Goal: Task Accomplishment & Management: Complete application form

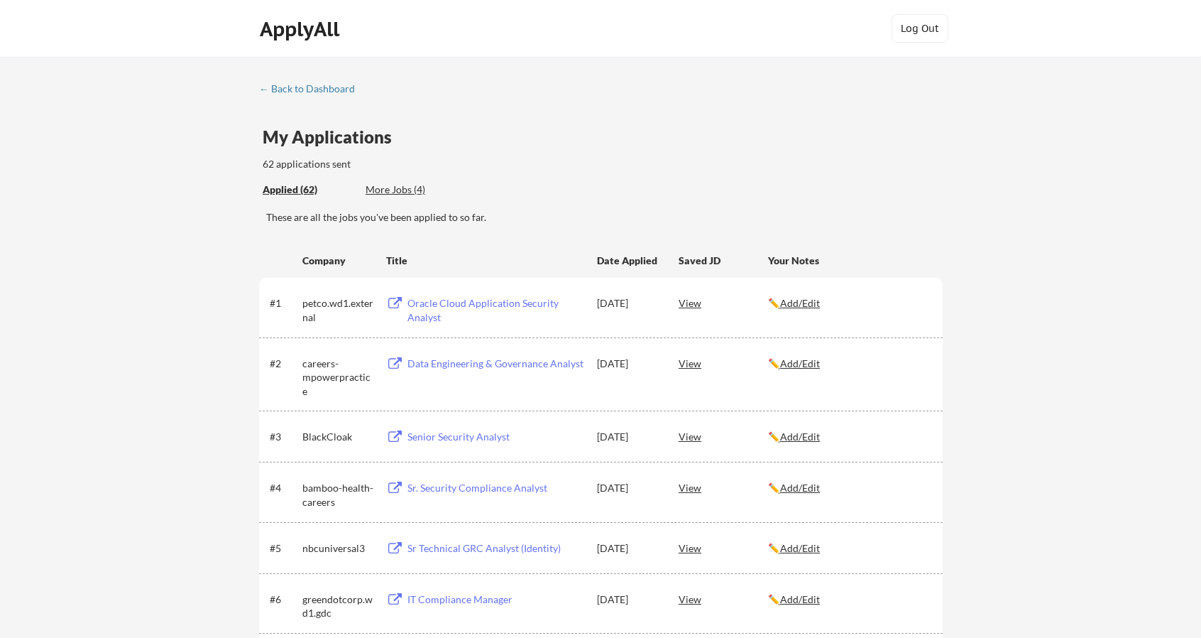
click at [452, 364] on div "Data Engineering & Governance Analyst" at bounding box center [496, 363] width 176 height 14
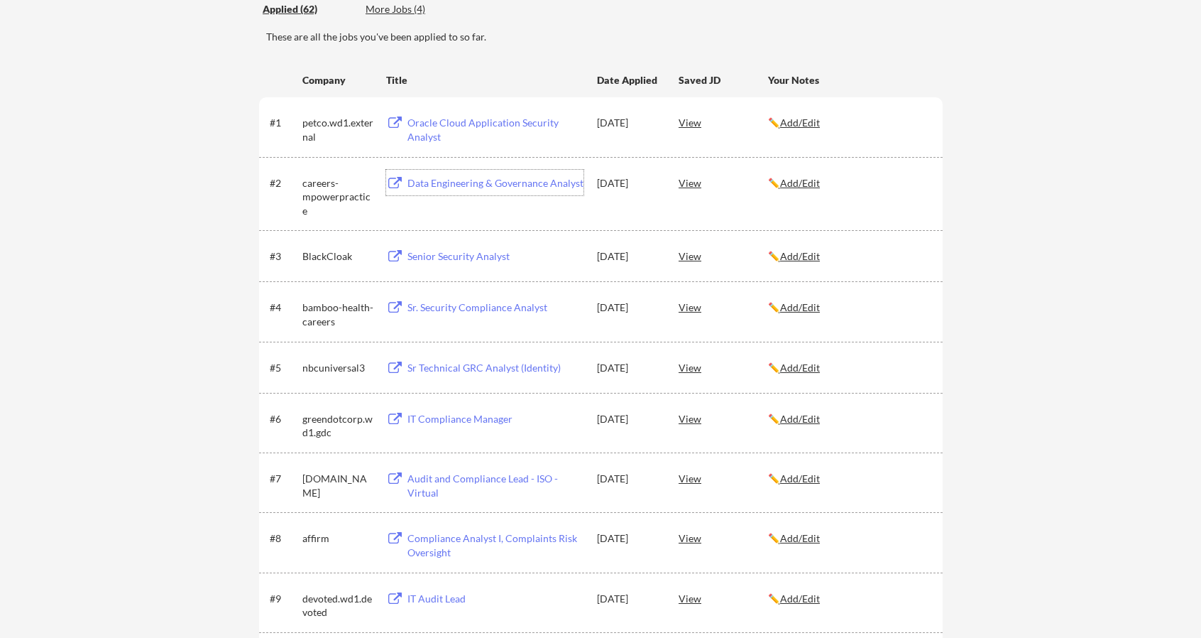
scroll to position [213, 0]
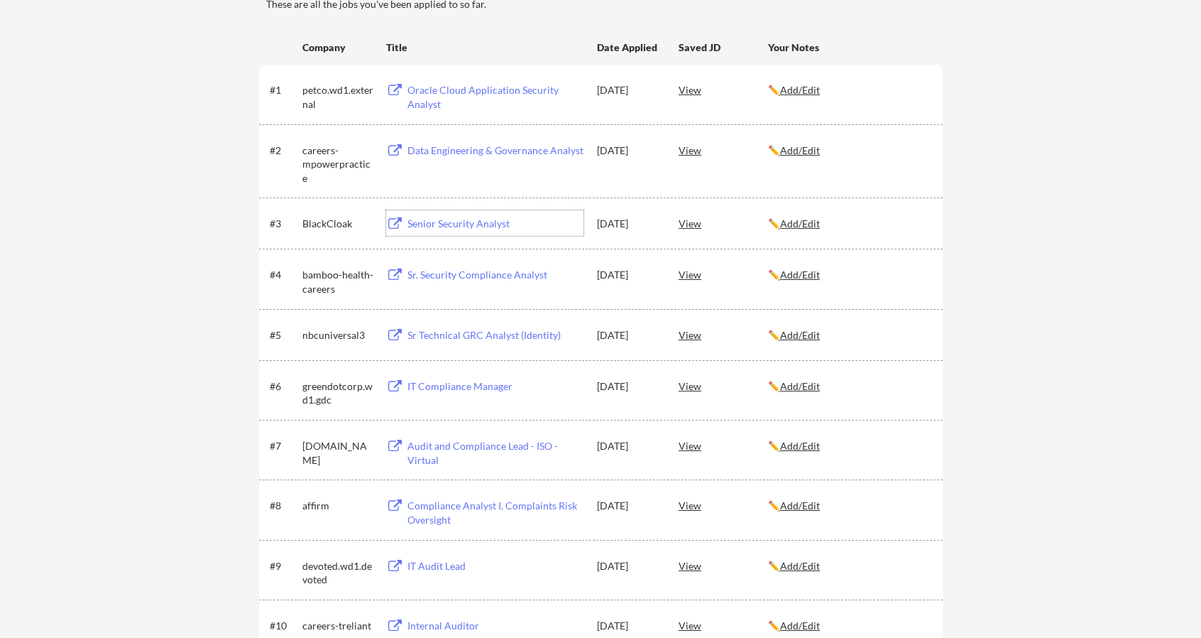
click at [447, 227] on div "Senior Security Analyst" at bounding box center [496, 224] width 176 height 14
click at [453, 275] on div "Sr. Security Compliance Analyst" at bounding box center [496, 275] width 176 height 14
click at [441, 343] on div "Sr Technical GRC Analyst (Identity)" at bounding box center [494, 335] width 180 height 26
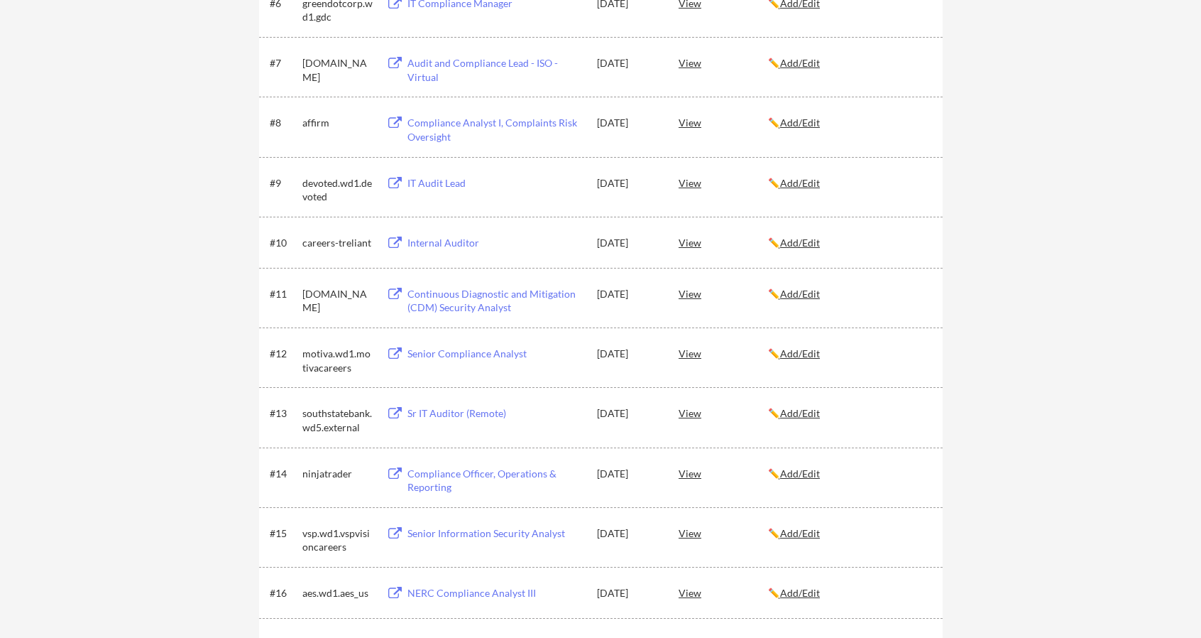
scroll to position [639, 0]
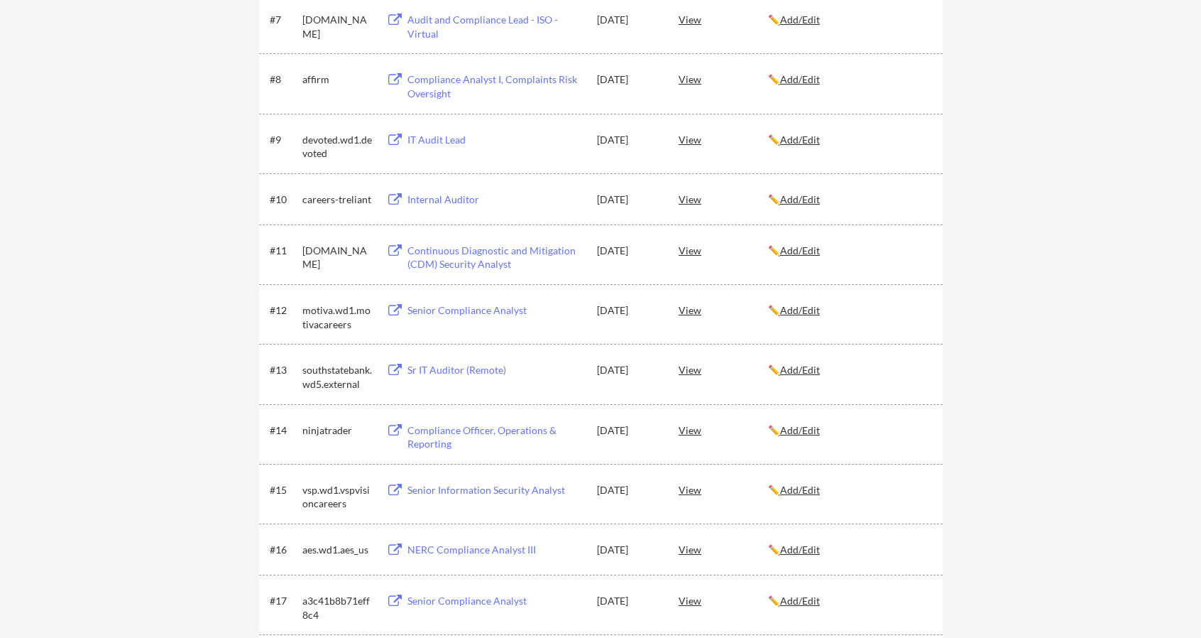
click at [802, 201] on u "Add/Edit" at bounding box center [800, 199] width 40 height 12
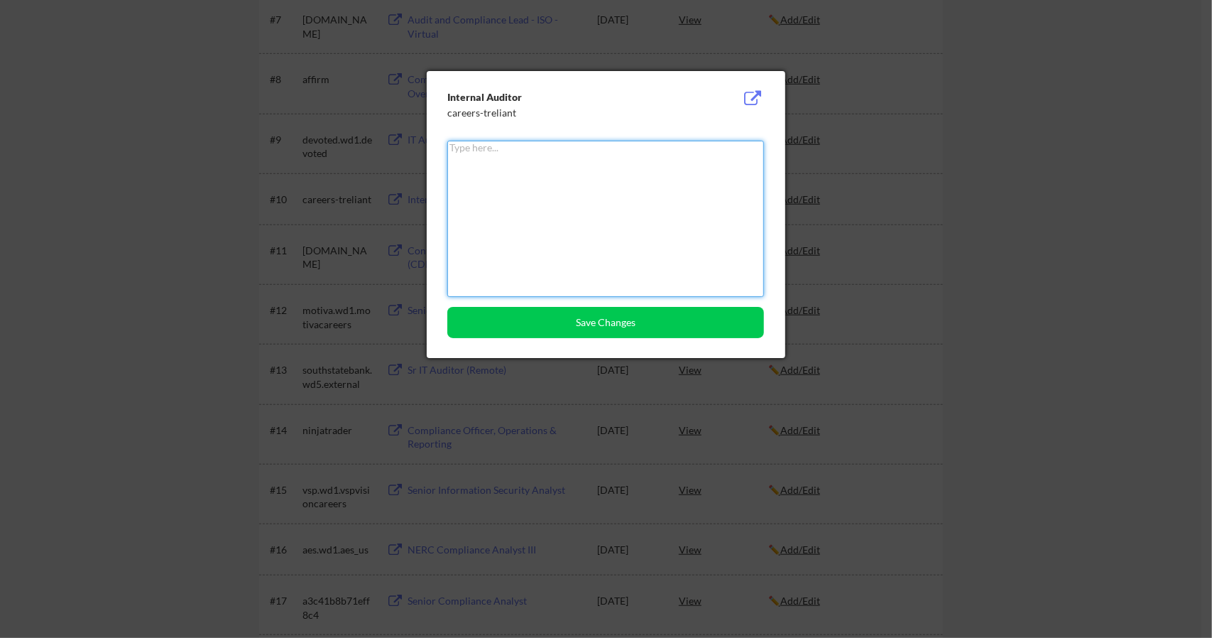
click at [1054, 141] on div at bounding box center [606, 319] width 1212 height 638
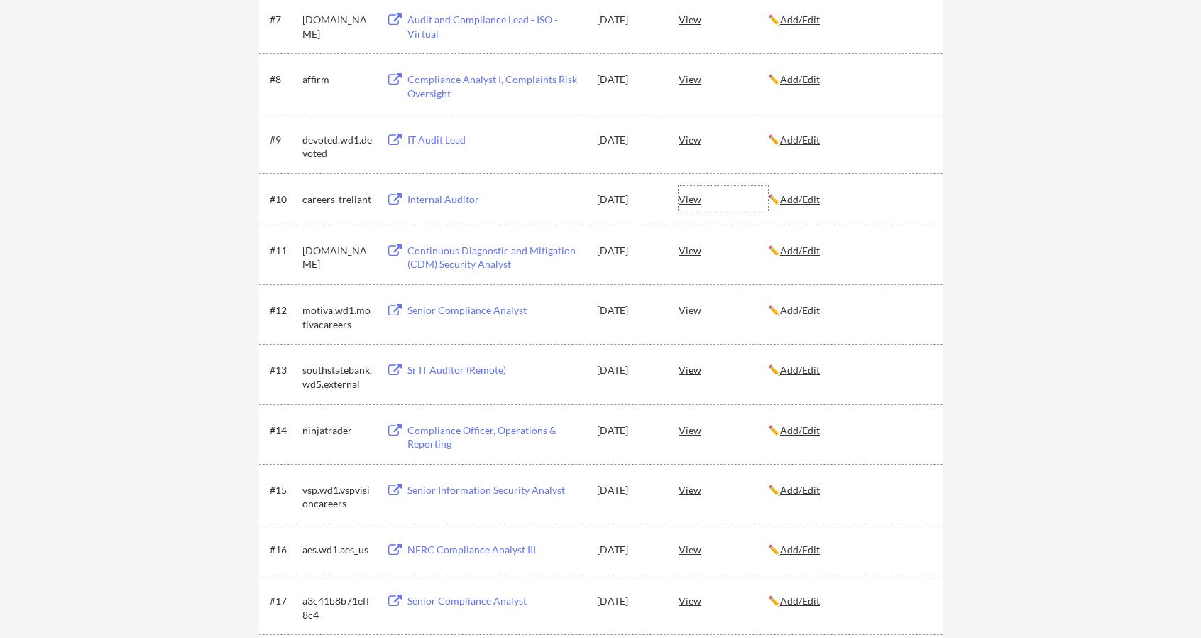
click at [689, 201] on div "View" at bounding box center [723, 199] width 89 height 26
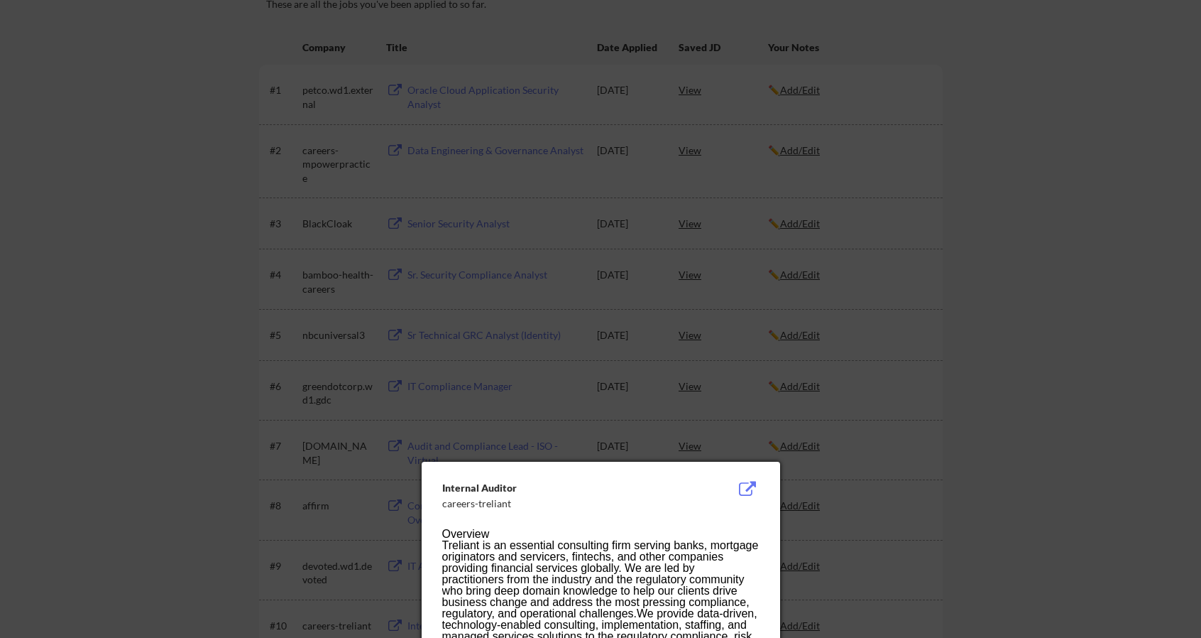
scroll to position [213, 0]
click at [748, 489] on button at bounding box center [748, 489] width 22 height 17
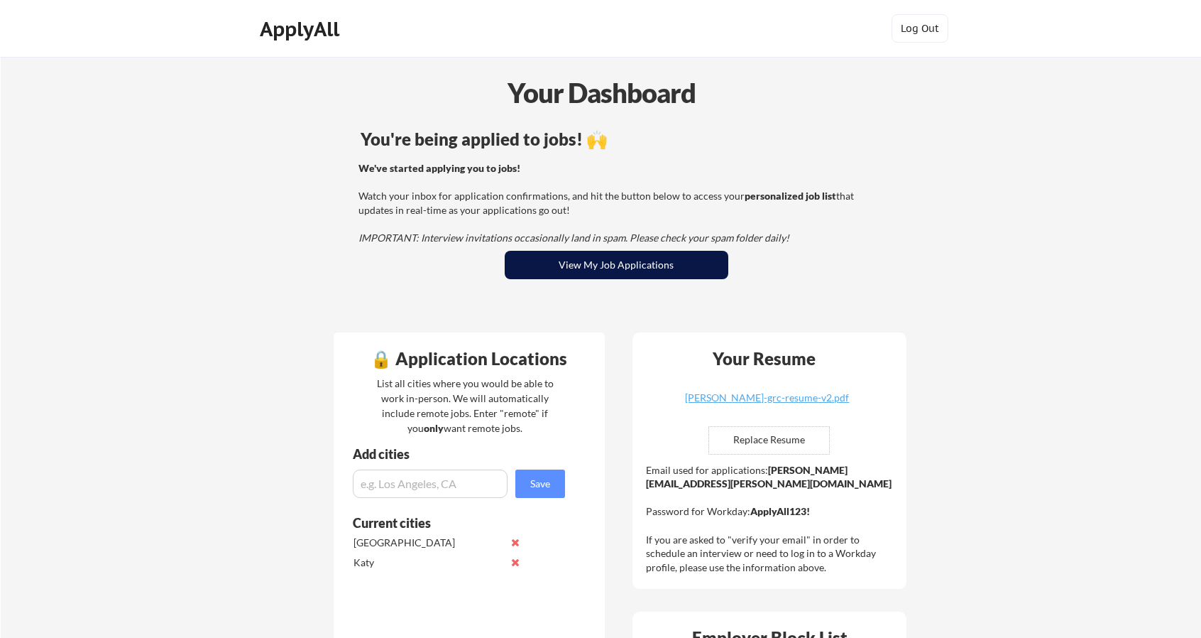
click at [618, 263] on button "View My Job Applications" at bounding box center [617, 265] width 224 height 28
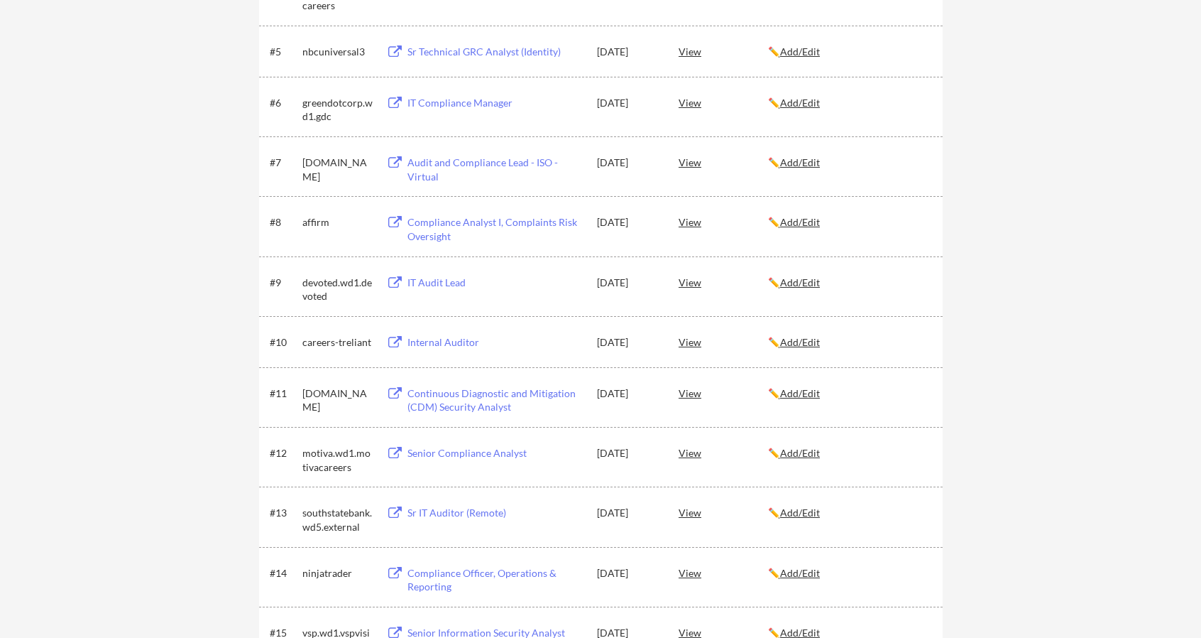
scroll to position [497, 0]
click at [493, 231] on div "Compliance Analyst I, Complaints Risk Oversight" at bounding box center [496, 228] width 176 height 28
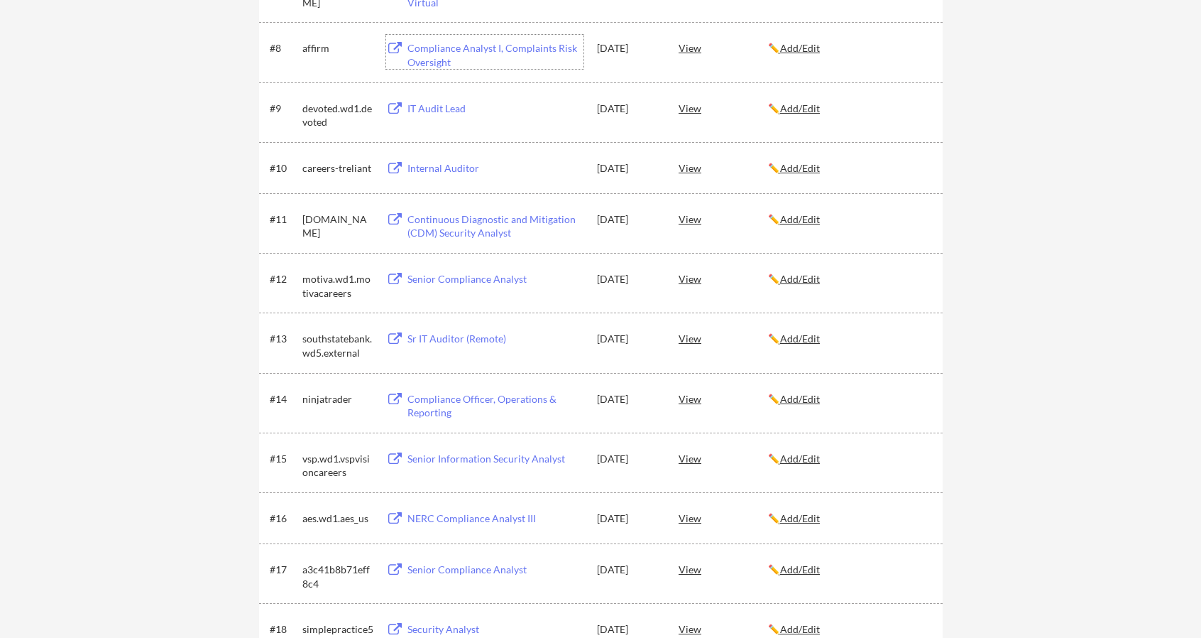
scroll to position [710, 0]
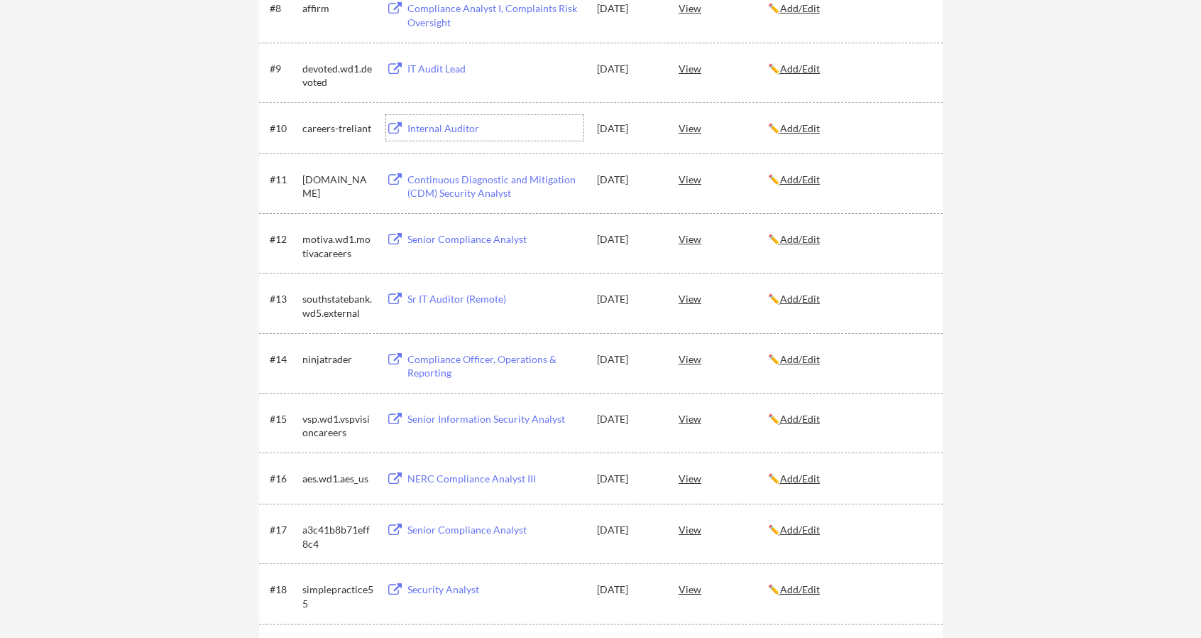
click at [427, 129] on div "Internal Auditor" at bounding box center [496, 128] width 176 height 14
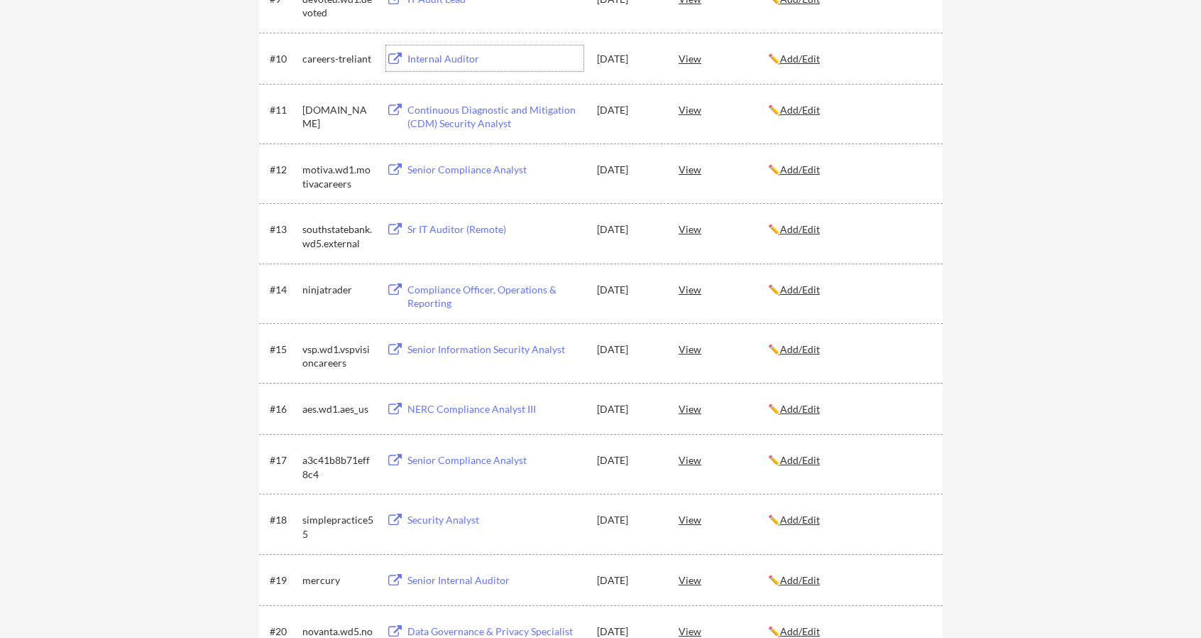
scroll to position [781, 0]
click at [451, 413] on div "NERC Compliance Analyst III" at bounding box center [496, 407] width 176 height 14
click at [457, 348] on div "Senior Information Security Analyst" at bounding box center [496, 348] width 176 height 14
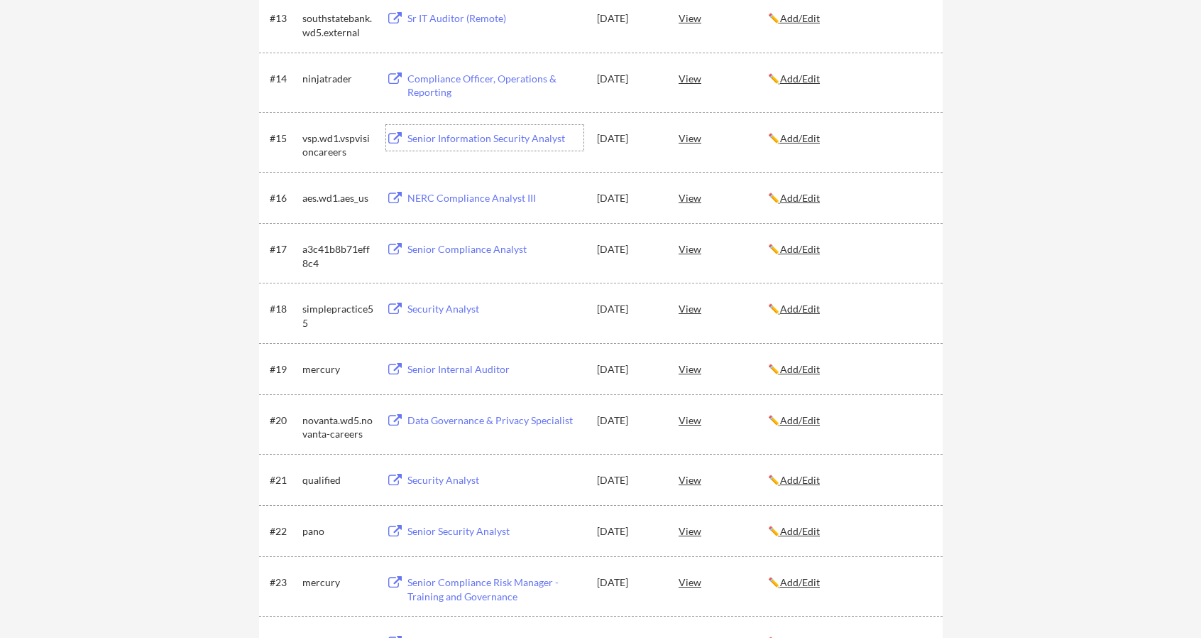
scroll to position [994, 0]
click at [422, 307] on div "Security Analyst" at bounding box center [496, 305] width 176 height 14
click at [440, 422] on div "Data Governance & Privacy Specialist" at bounding box center [496, 417] width 176 height 14
click at [434, 476] on div "Security Analyst" at bounding box center [496, 476] width 176 height 14
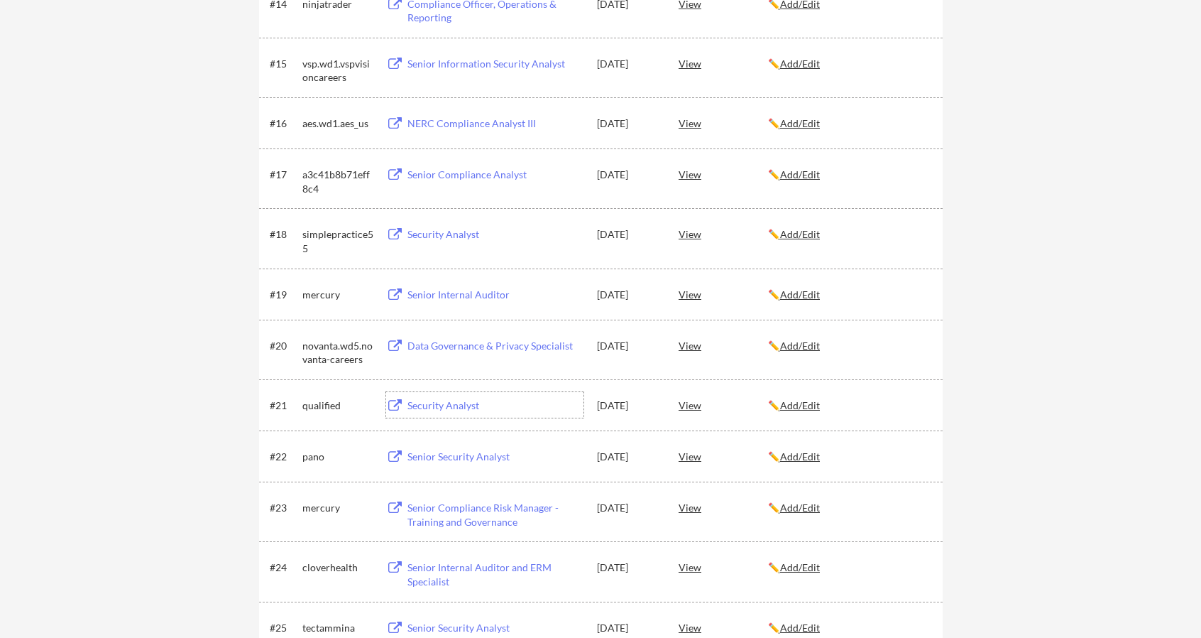
scroll to position [1136, 0]
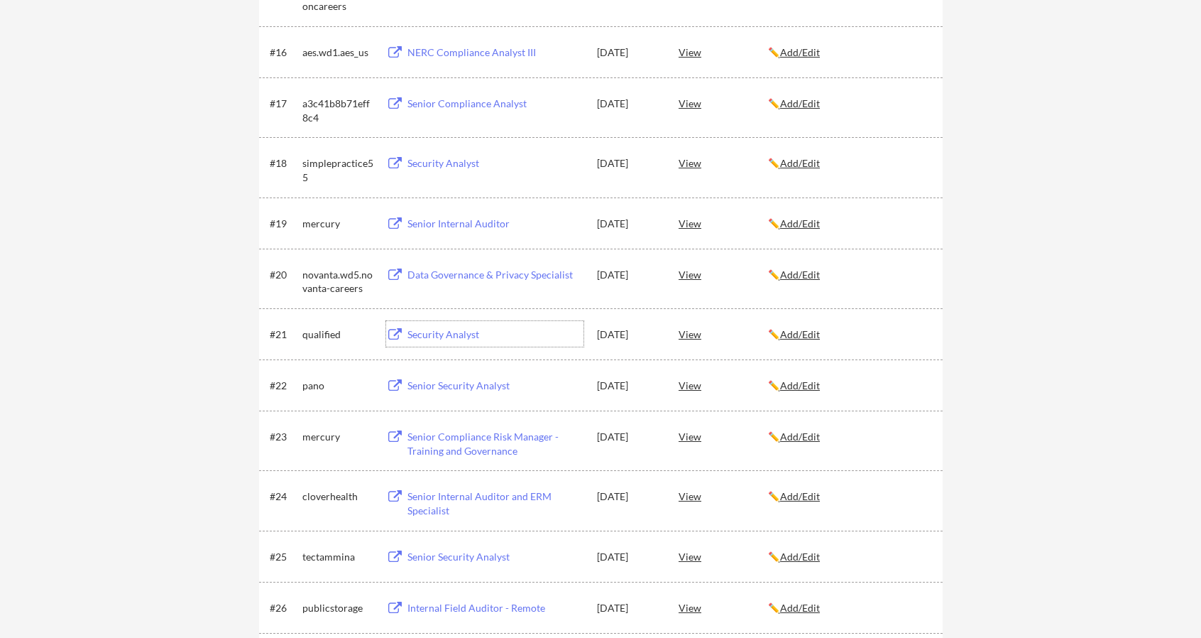
click at [437, 221] on div "Senior Internal Auditor" at bounding box center [496, 224] width 176 height 14
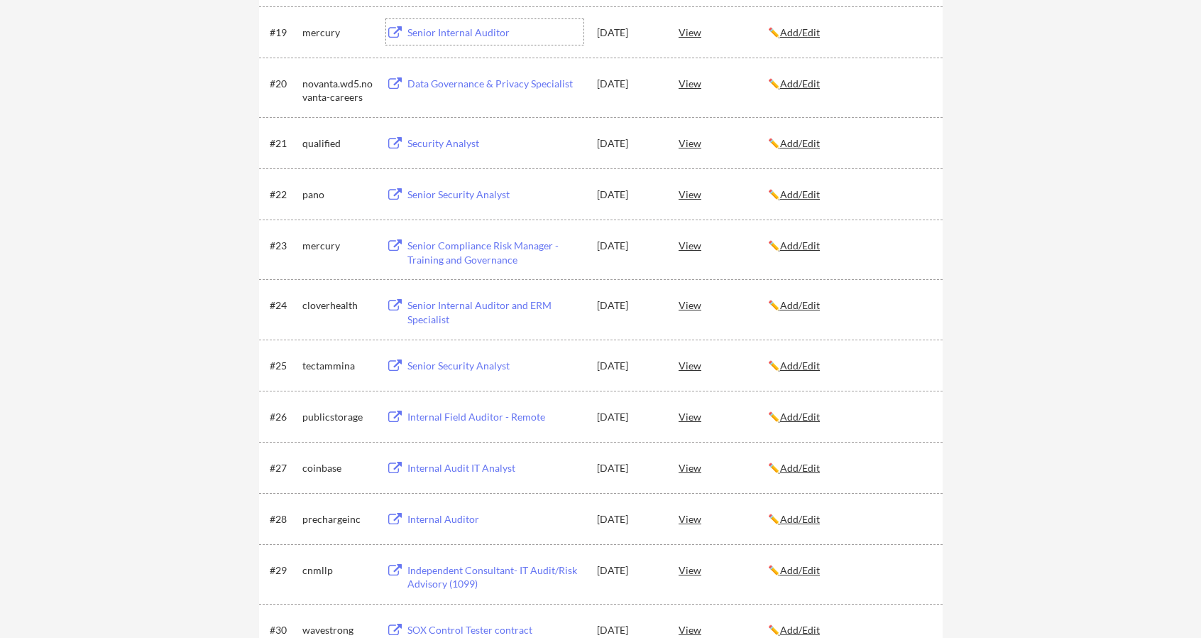
scroll to position [1349, 0]
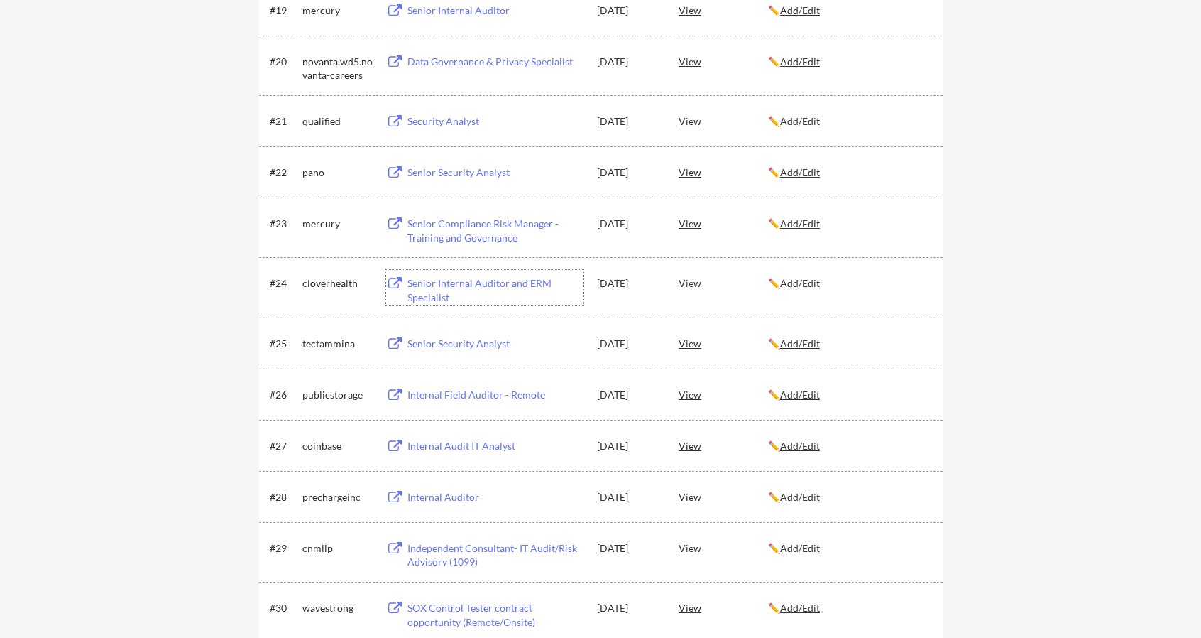
click at [457, 288] on div "Senior Internal Auditor and ERM Specialist" at bounding box center [496, 290] width 176 height 28
click at [442, 348] on div "Senior Security Analyst" at bounding box center [496, 344] width 176 height 14
click at [453, 405] on div "Internal Field Auditor - Remote" at bounding box center [494, 394] width 180 height 26
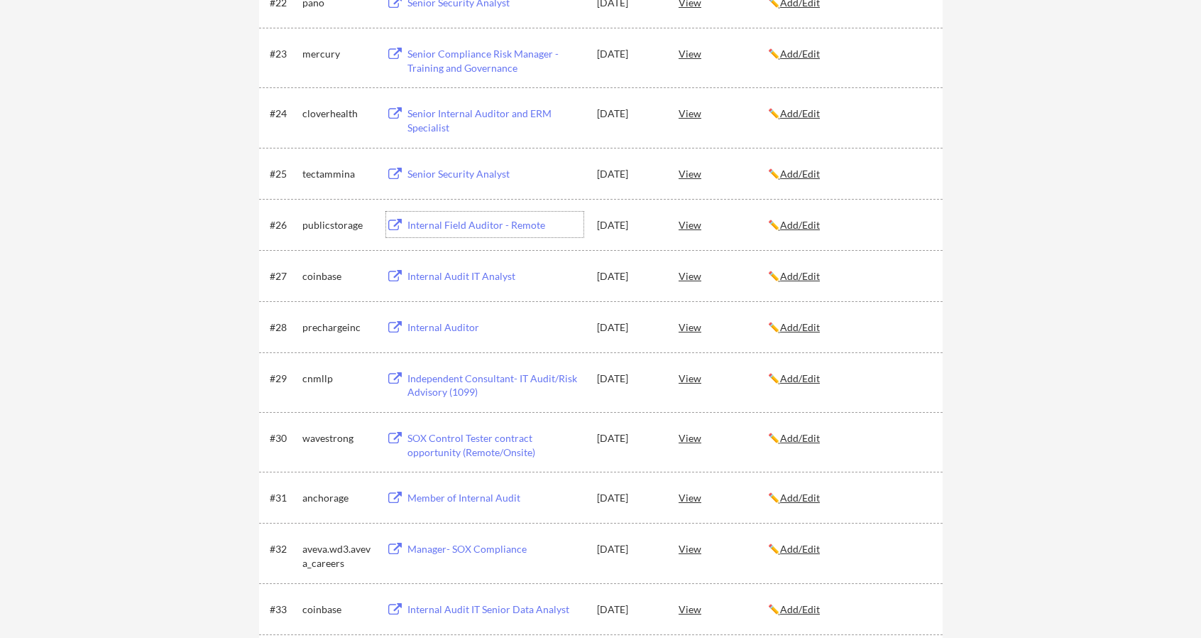
scroll to position [1562, 0]
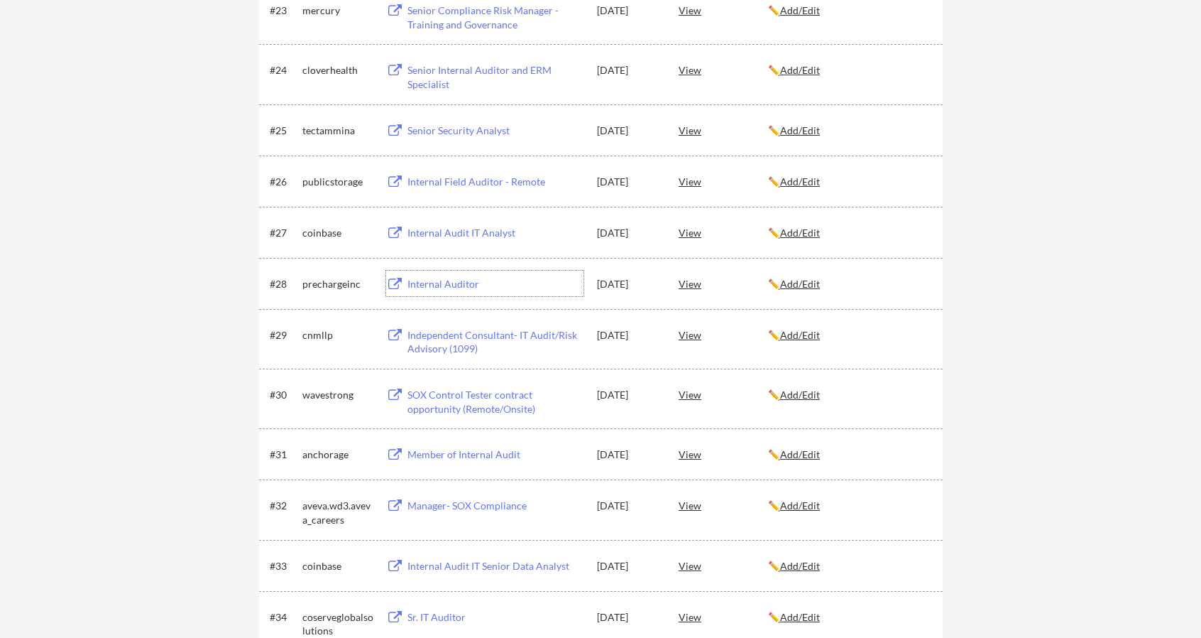
click at [420, 291] on div "Internal Auditor" at bounding box center [494, 284] width 180 height 26
click at [447, 346] on div "Independent Consultant- IT Audit/Risk Advisory (1099)" at bounding box center [496, 342] width 176 height 28
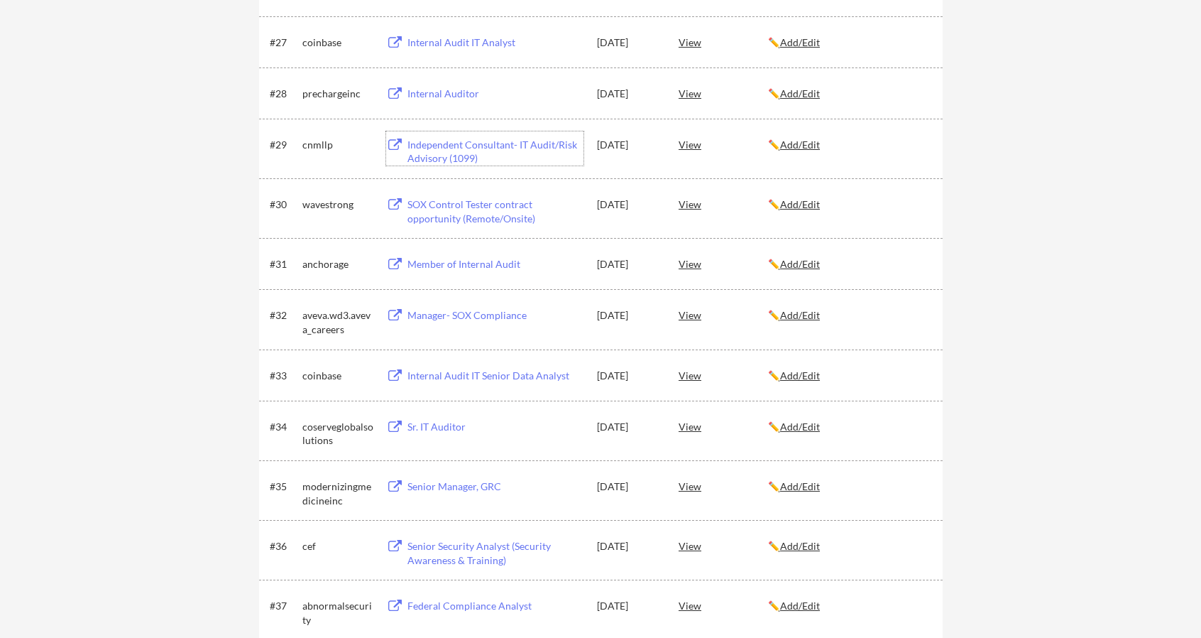
scroll to position [1775, 0]
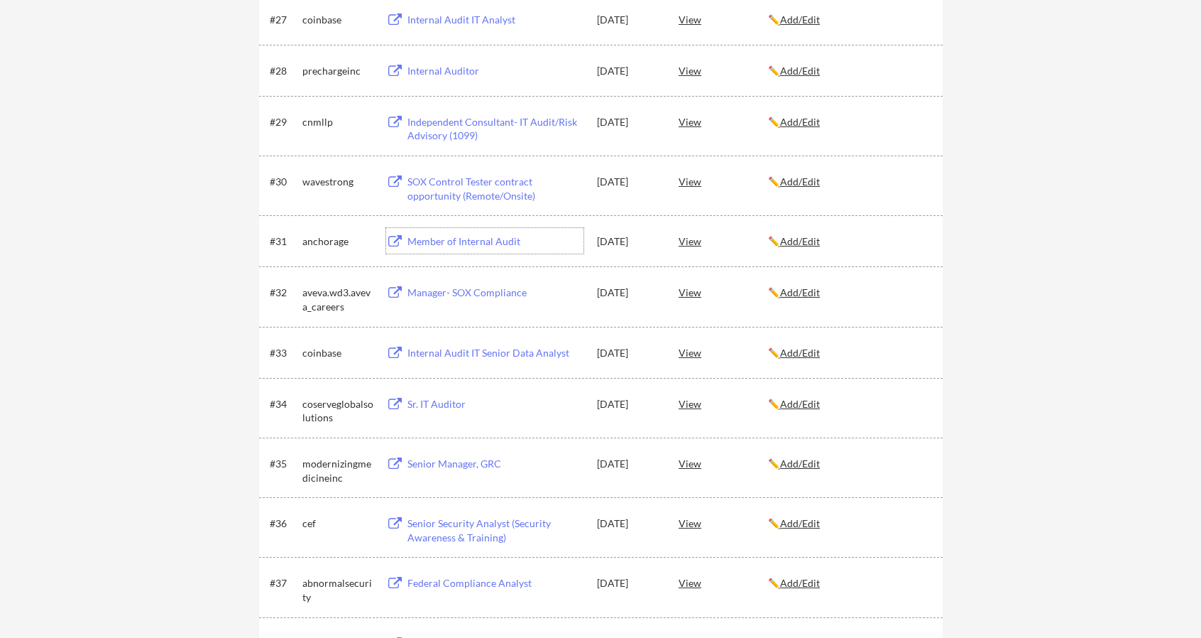
click at [455, 249] on div "Member of Internal Audit" at bounding box center [494, 241] width 180 height 26
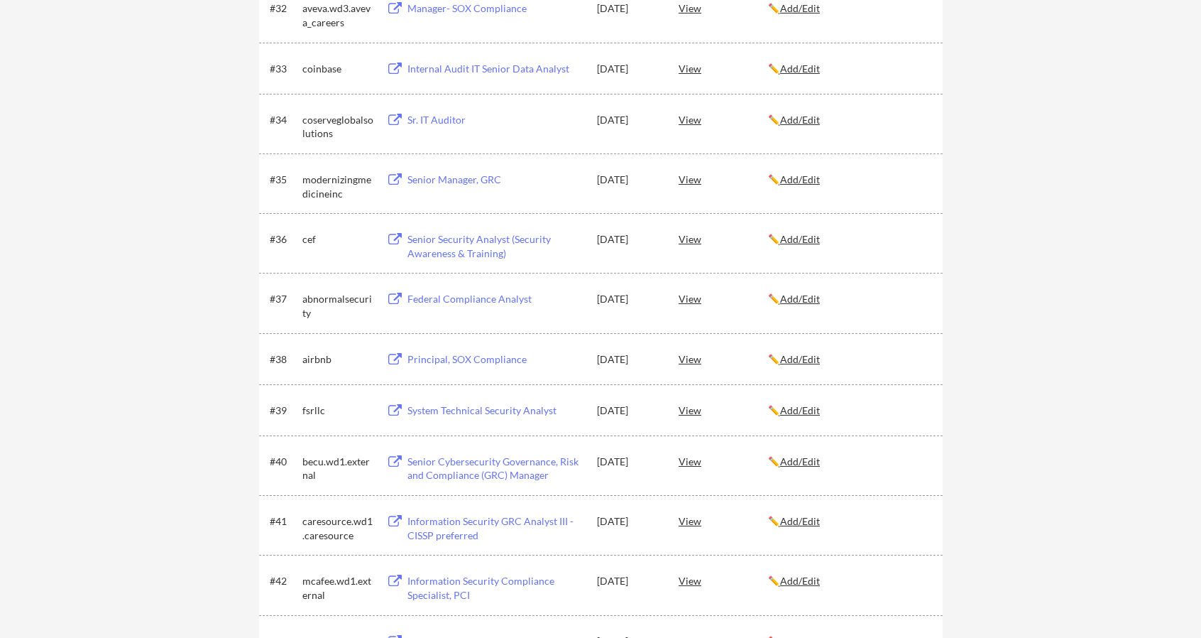
scroll to position [1988, 0]
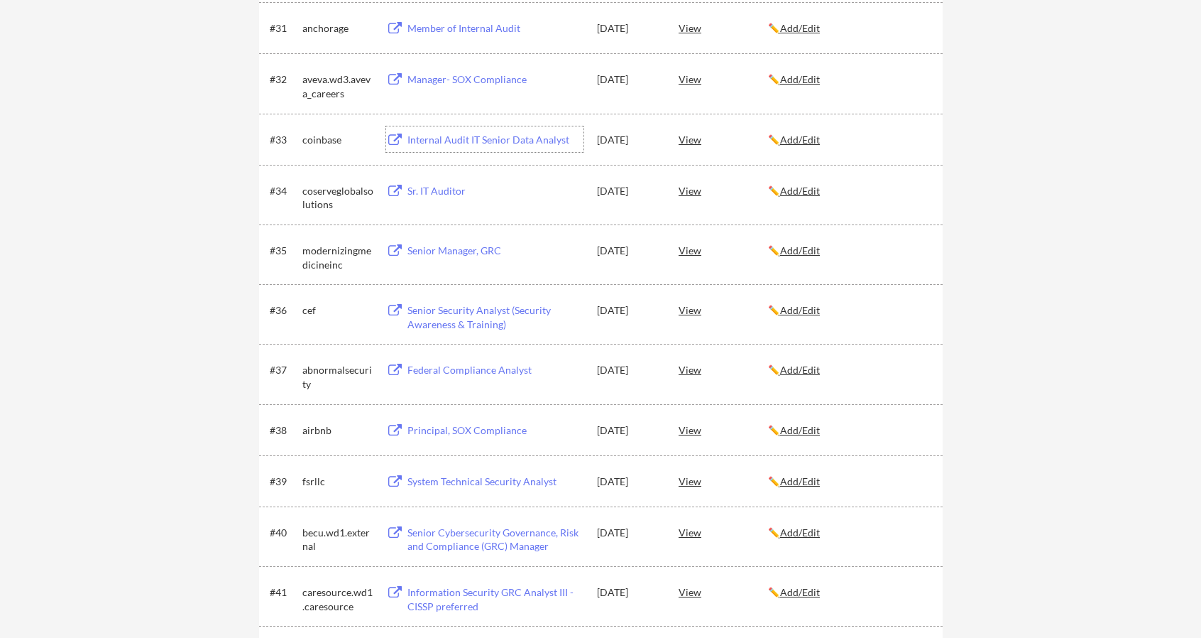
click at [488, 148] on div "Internal Audit IT Senior Data Analyst" at bounding box center [494, 139] width 180 height 26
click at [477, 324] on div "Senior Security Analyst (Security Awareness & Training)" at bounding box center [496, 317] width 176 height 28
click at [459, 387] on div "#37 abnormalsecurity Federal Compliance Analyst [DATE] View ✏️ Add/Edit" at bounding box center [600, 373] width 660 height 34
click at [459, 370] on div "Federal Compliance Analyst" at bounding box center [496, 370] width 176 height 14
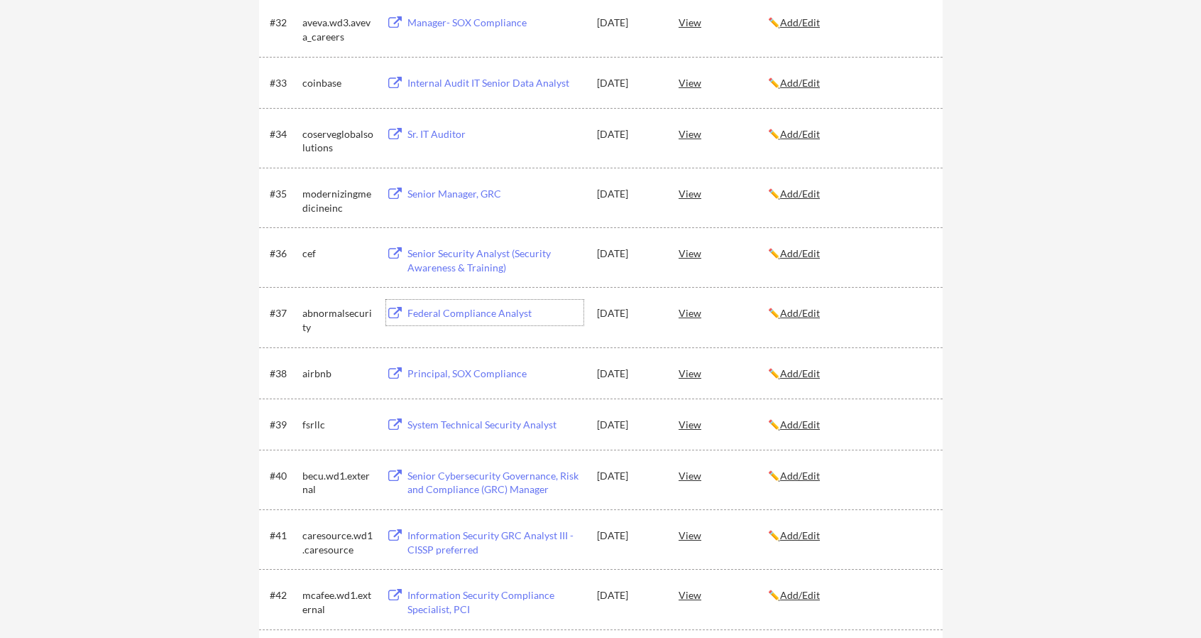
scroll to position [2130, 0]
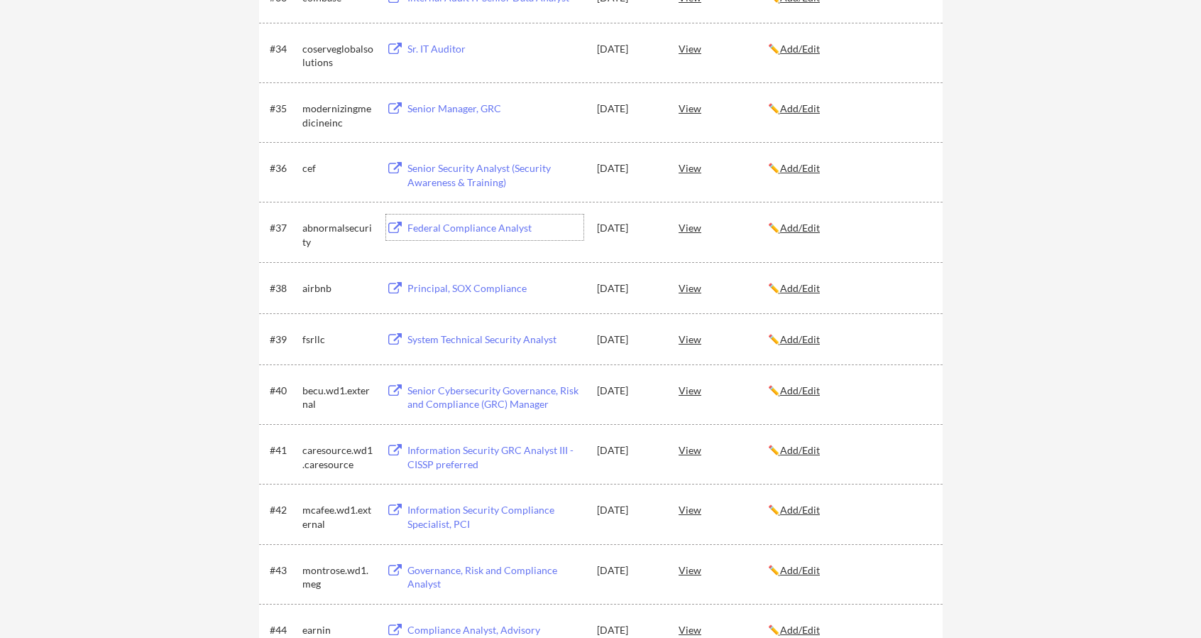
click at [464, 343] on div "System Technical Security Analyst" at bounding box center [496, 339] width 176 height 14
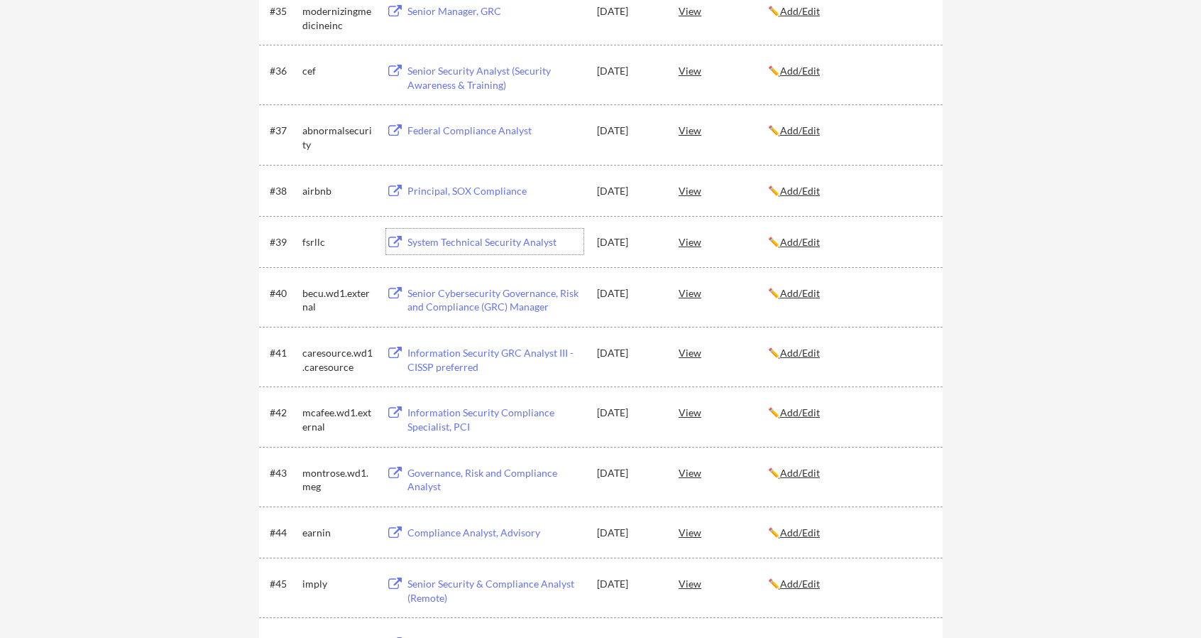
scroll to position [2272, 0]
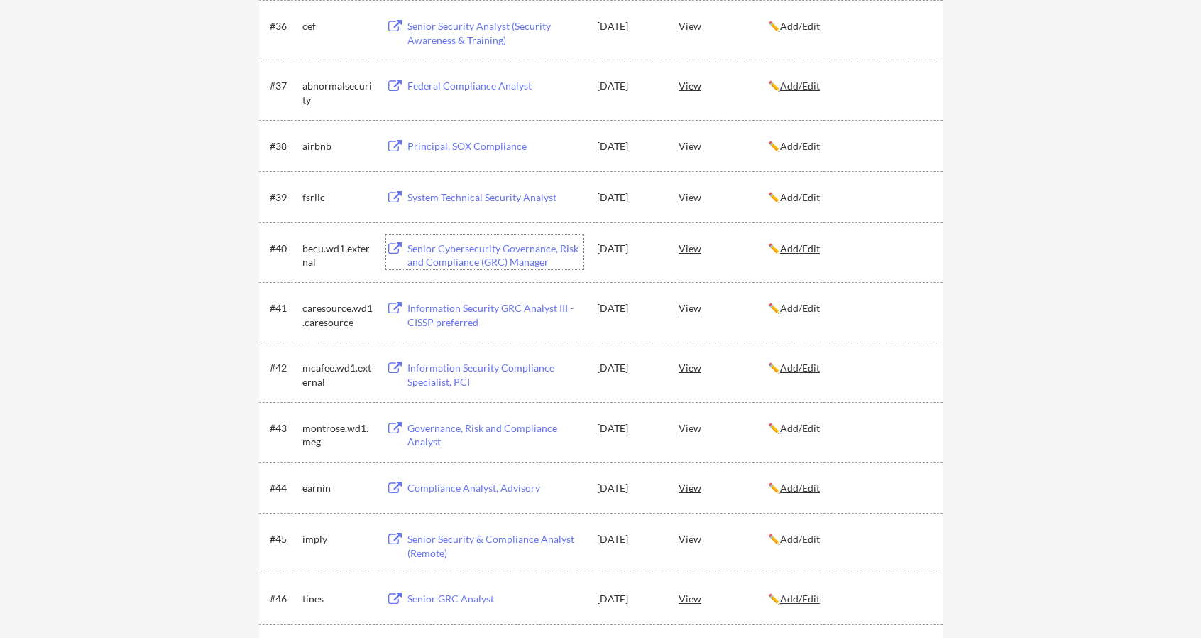
click at [462, 267] on div "Senior Cybersecurity Governance, Risk and Compliance (GRC) Manager" at bounding box center [496, 255] width 176 height 28
click at [464, 332] on div "#41 caresource.wd1.caresource Information Security GRC Analyst III - CISSP pref…" at bounding box center [601, 312] width 684 height 60
click at [465, 317] on div "Information Security GRC Analyst III - CISSP preferred" at bounding box center [496, 315] width 176 height 28
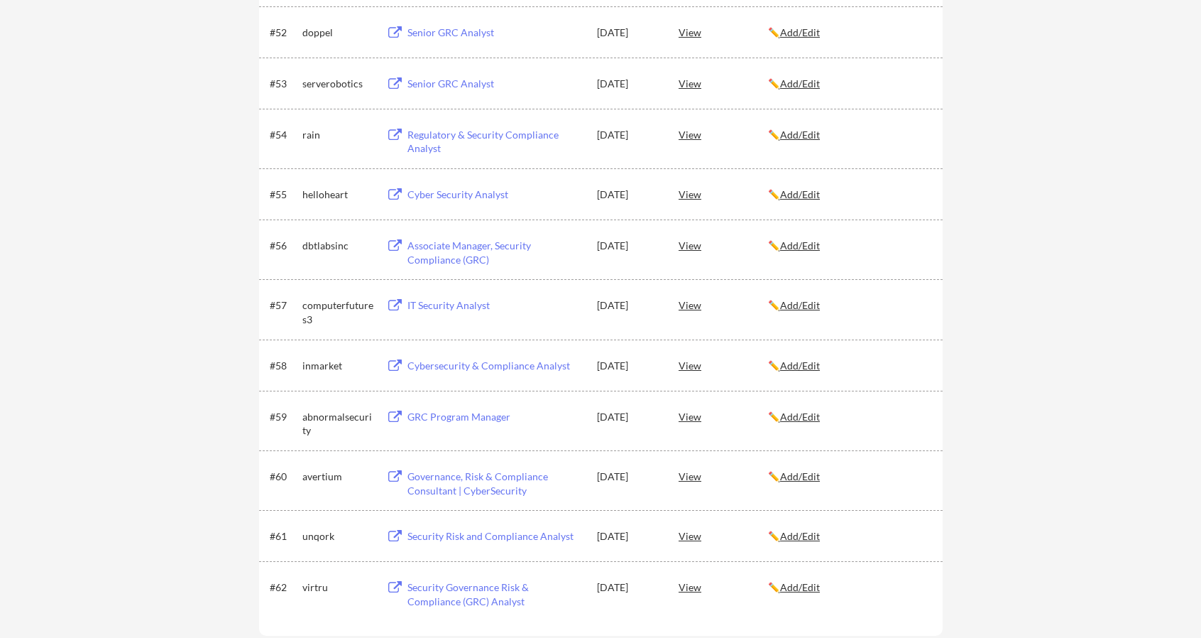
scroll to position [3195, 0]
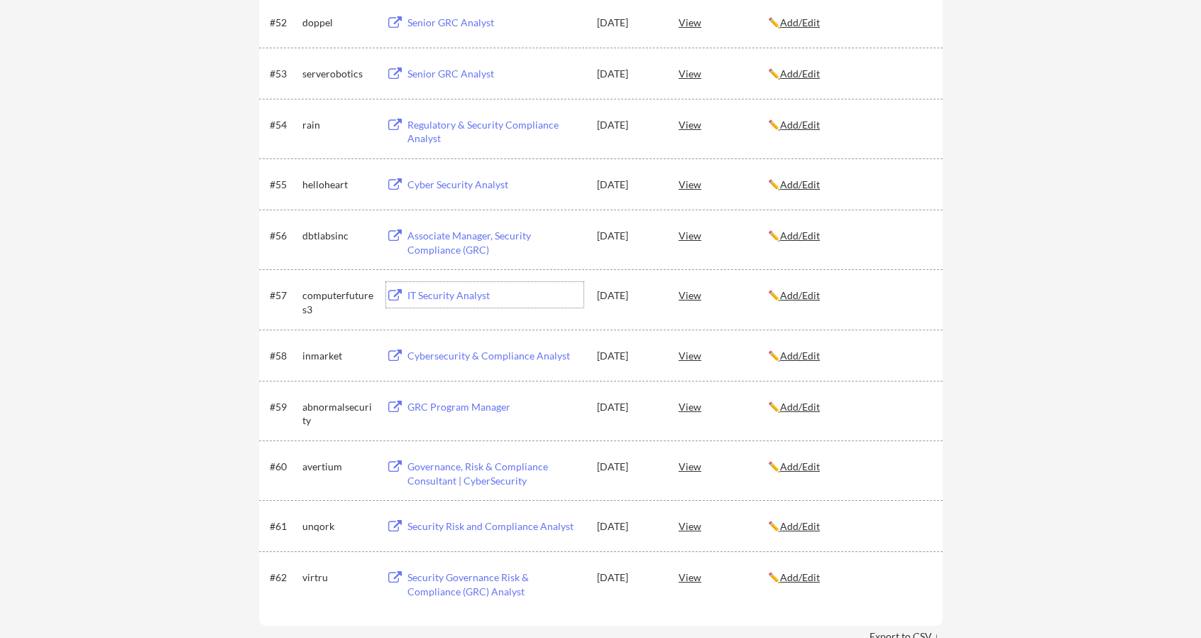
click at [442, 298] on div "IT Security Analyst" at bounding box center [496, 295] width 176 height 14
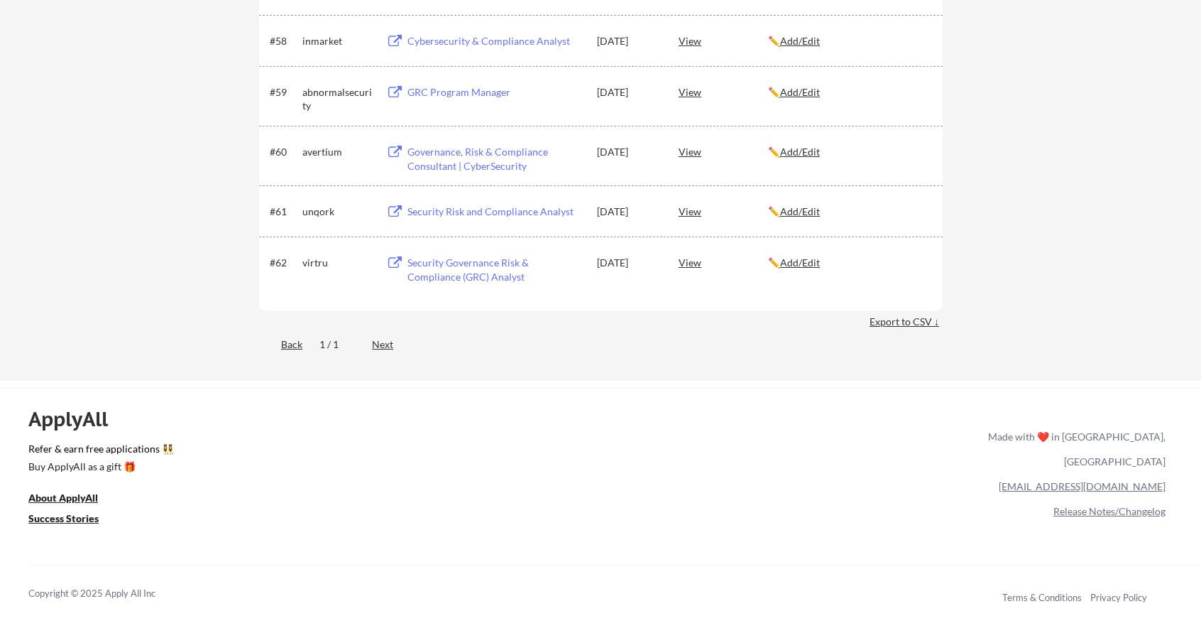
scroll to position [3550, 0]
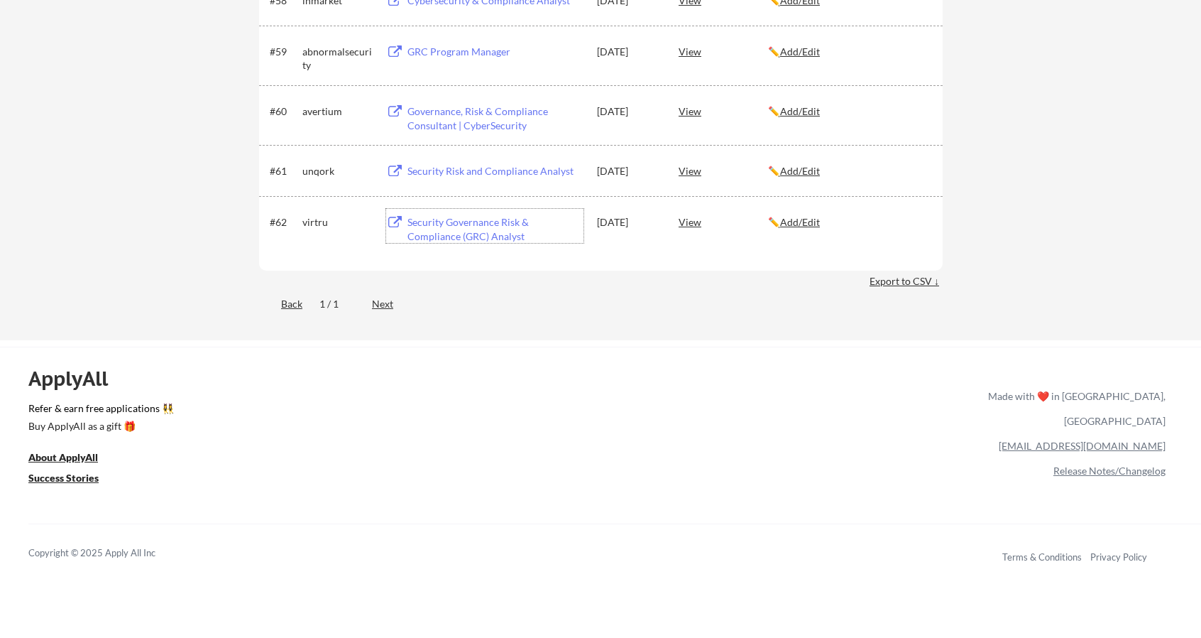
click at [476, 231] on div "Security Governance Risk & Compliance (GRC) Analyst" at bounding box center [496, 229] width 176 height 28
click at [459, 168] on div "Security Risk and Compliance Analyst" at bounding box center [496, 171] width 176 height 14
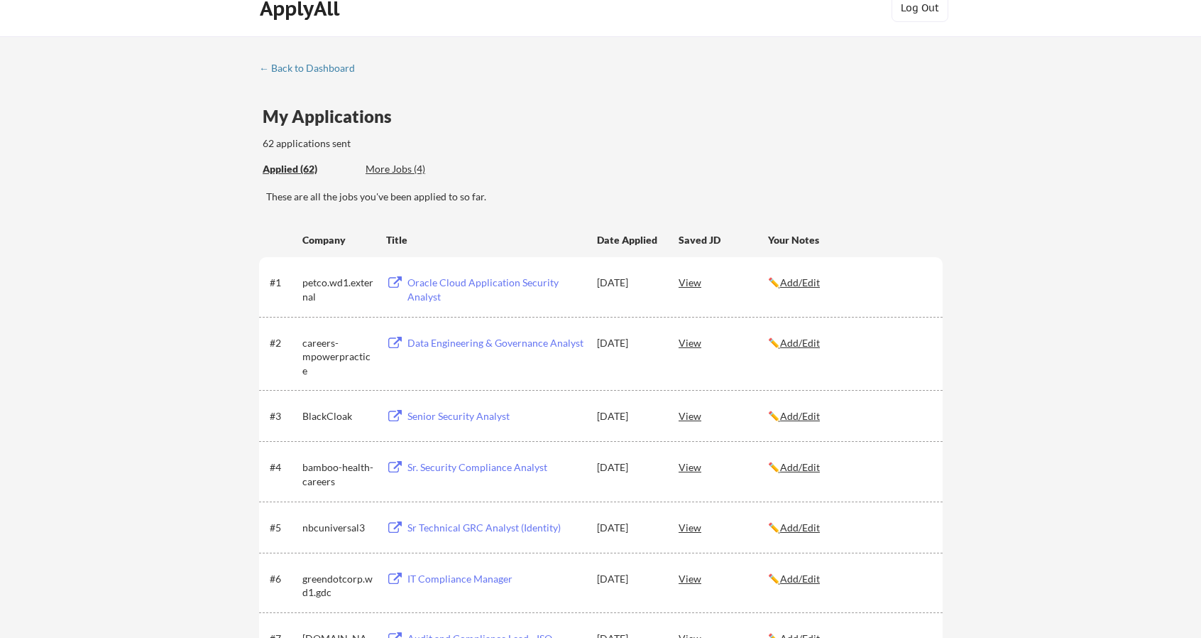
scroll to position [0, 0]
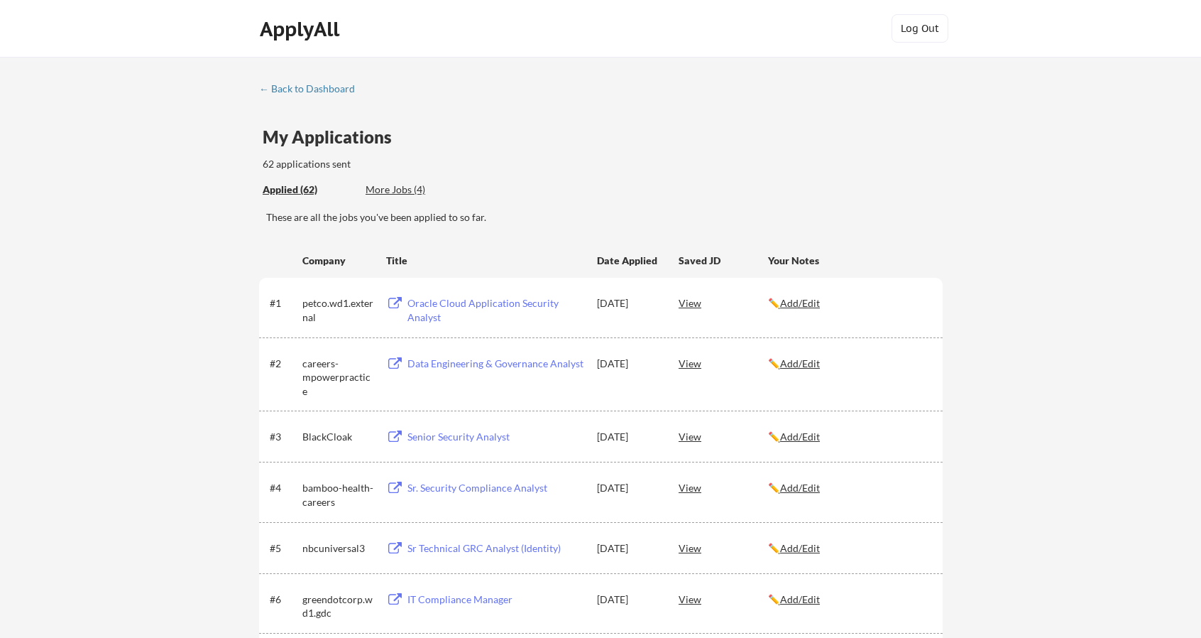
click at [491, 302] on div "Oracle Cloud Application Security Analyst" at bounding box center [496, 310] width 176 height 28
click at [464, 377] on div "#2 careers-mpowerpractice Data Engineering & Governance Analyst [DATE] View ✏️ …" at bounding box center [600, 374] width 660 height 48
click at [462, 359] on div "Data Engineering & Governance Analyst" at bounding box center [496, 363] width 176 height 14
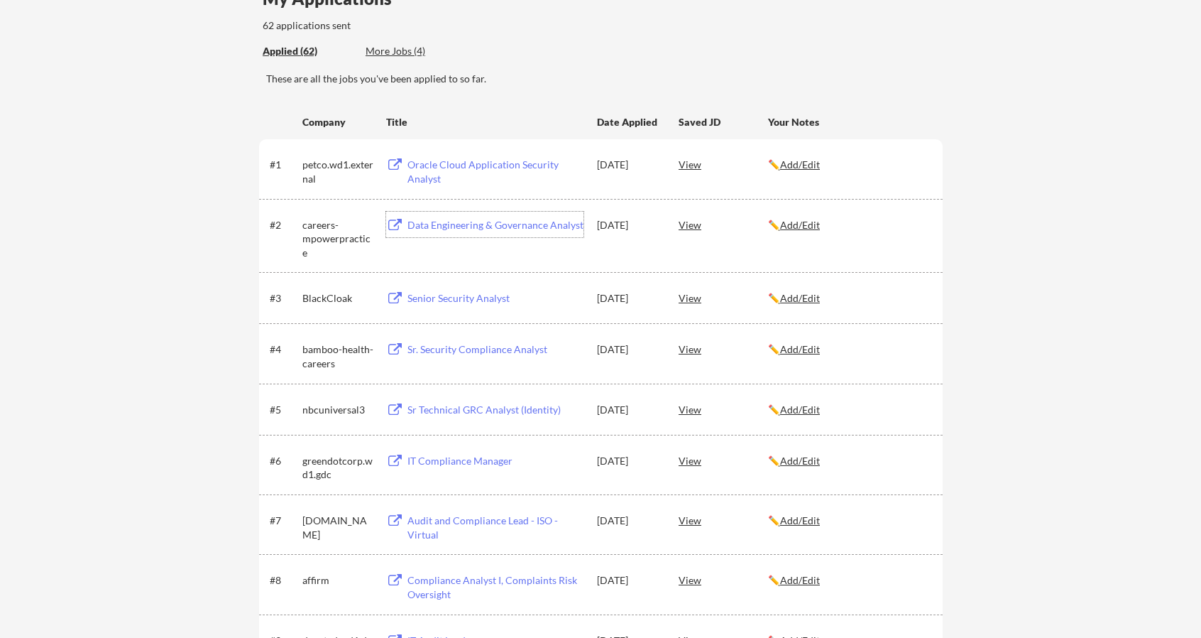
scroll to position [142, 0]
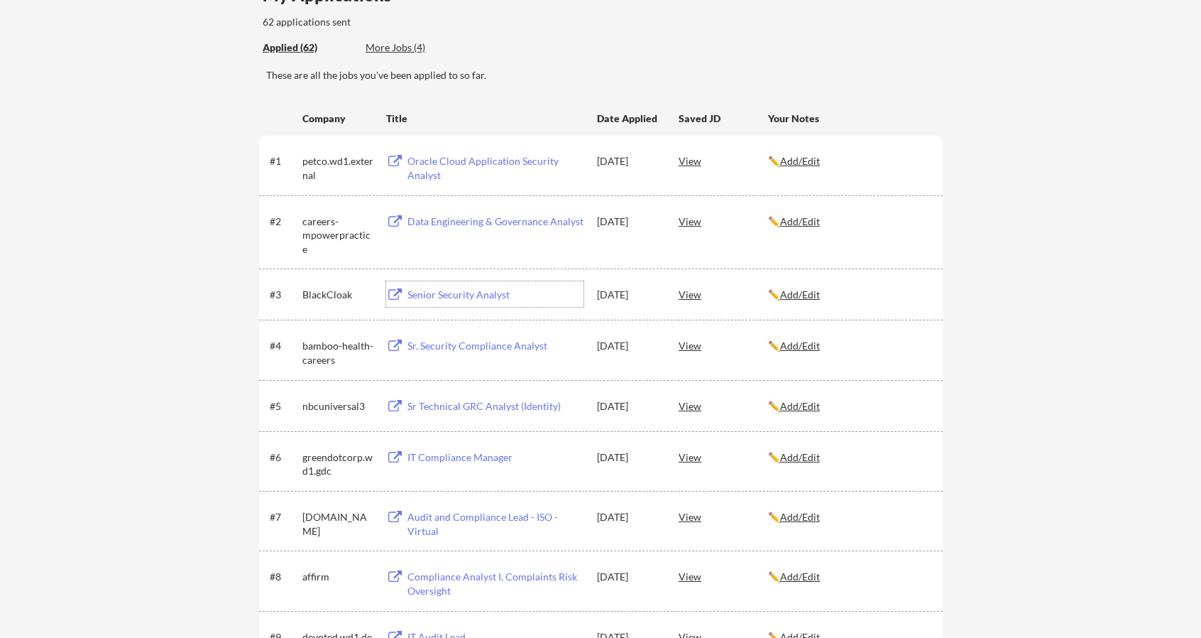
click at [432, 300] on div "Senior Security Analyst" at bounding box center [496, 295] width 176 height 14
